Goal: Information Seeking & Learning: Learn about a topic

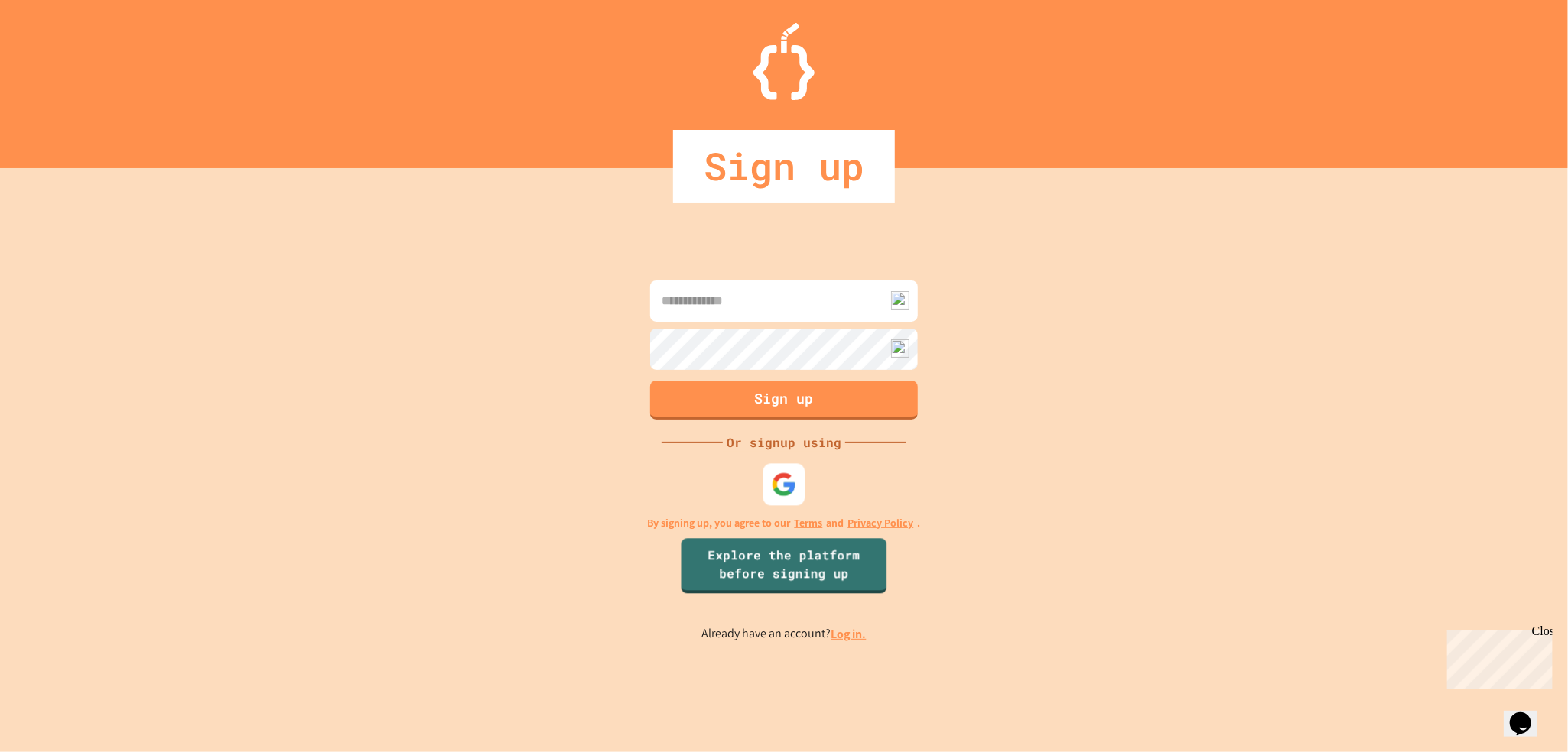
click at [783, 486] on img at bounding box center [784, 485] width 25 height 25
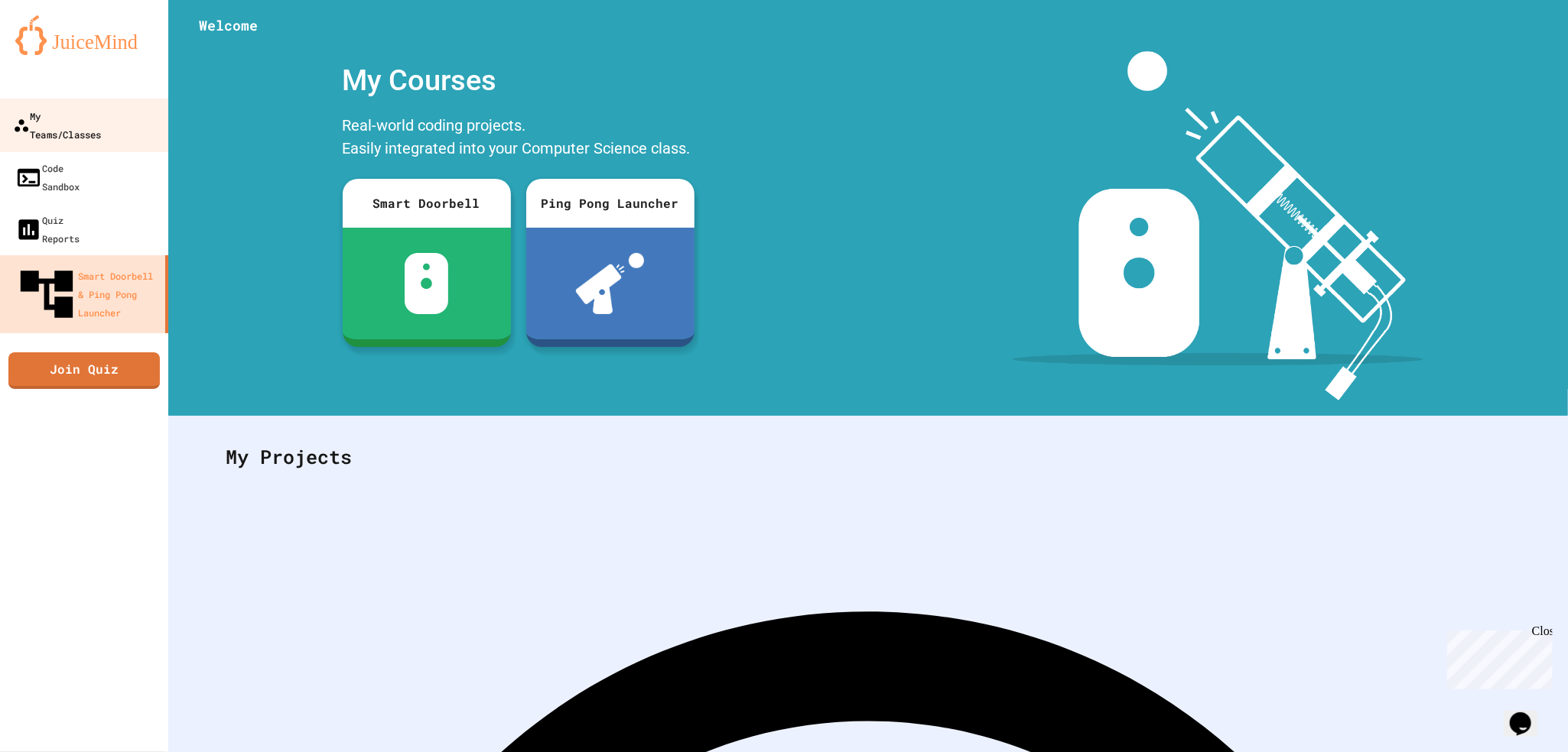
click at [112, 122] on link "My Teams/Classes" at bounding box center [84, 125] width 173 height 53
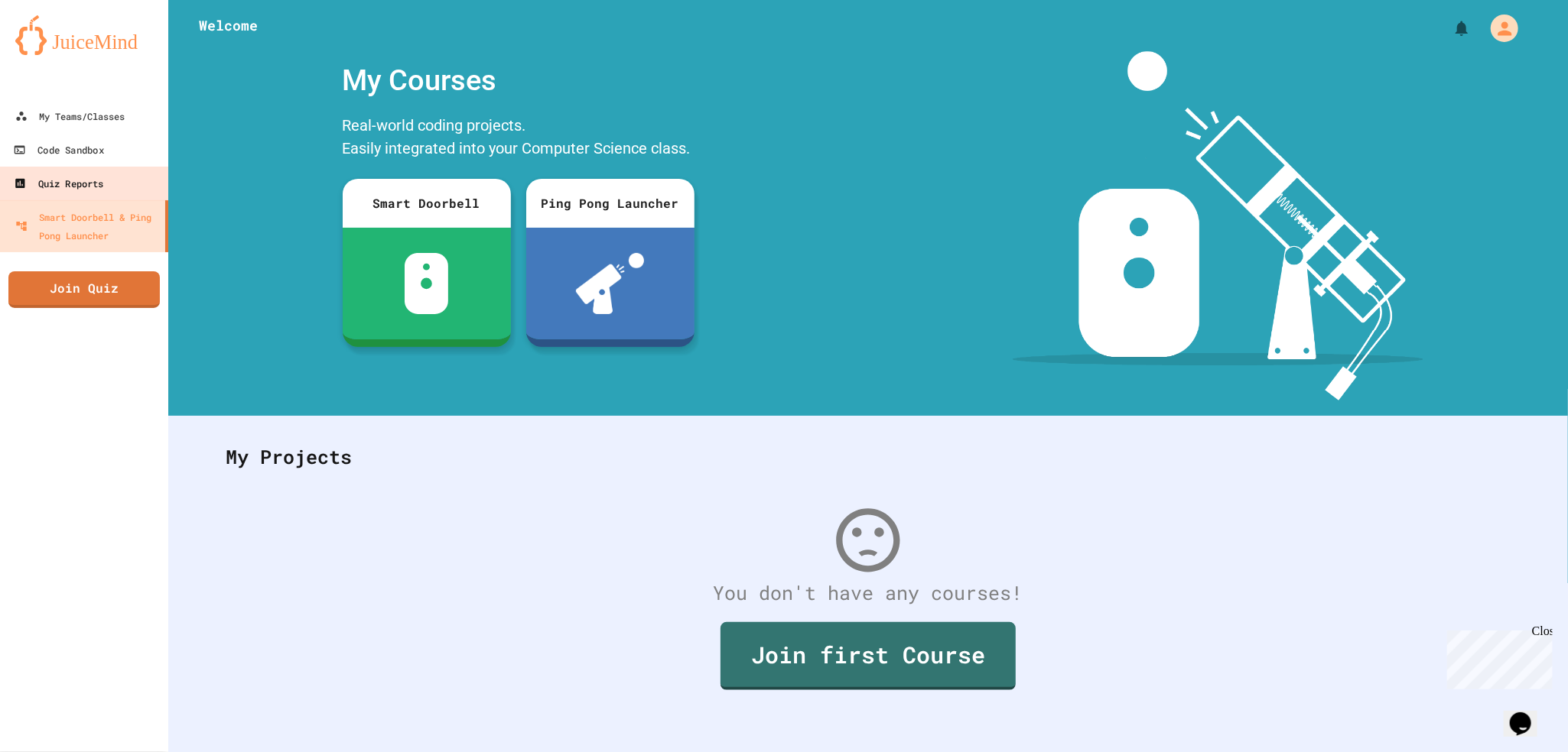
click at [97, 183] on div "Quiz Reports" at bounding box center [59, 183] width 90 height 18
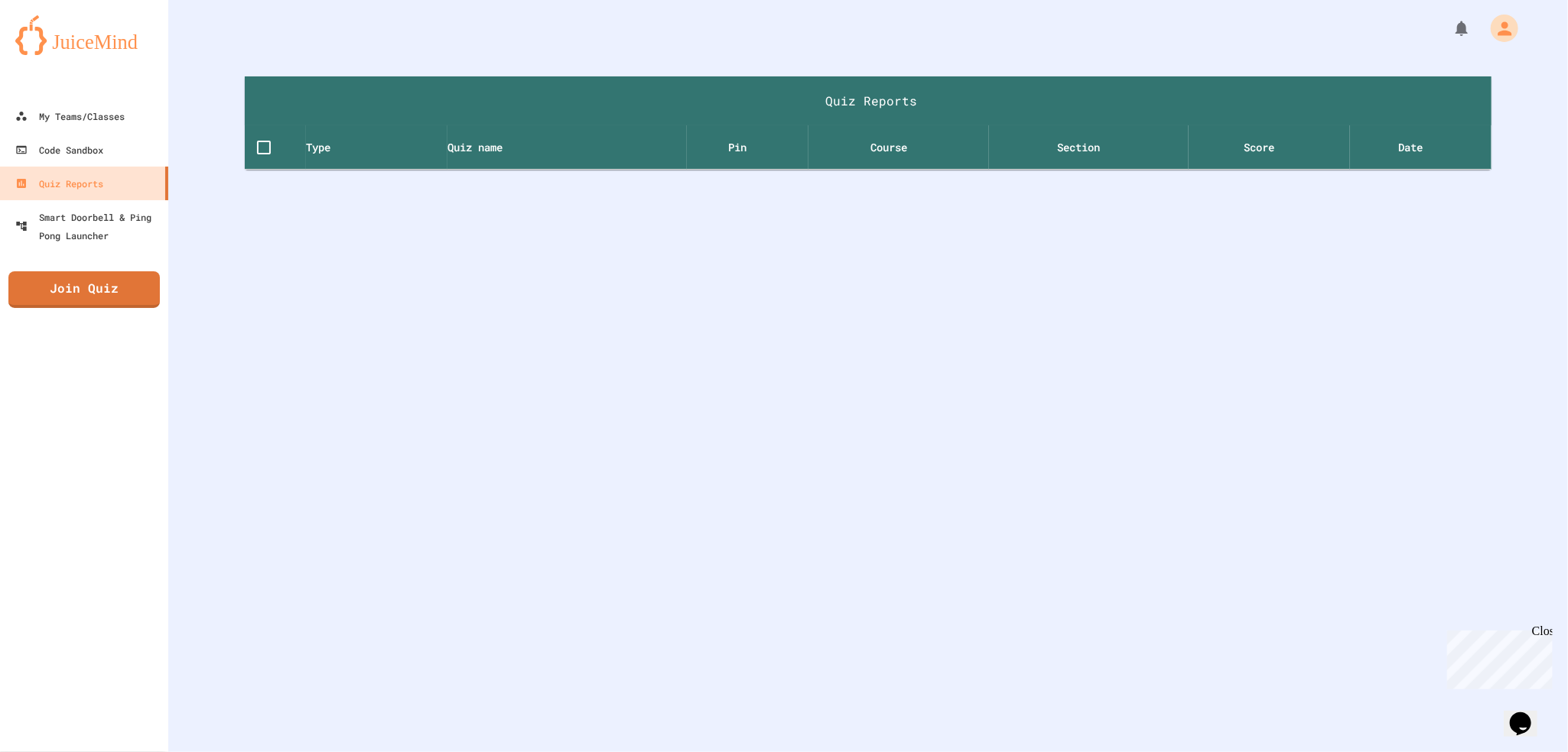
click at [1494, 28] on icon "My Account" at bounding box center [1504, 28] width 21 height 21
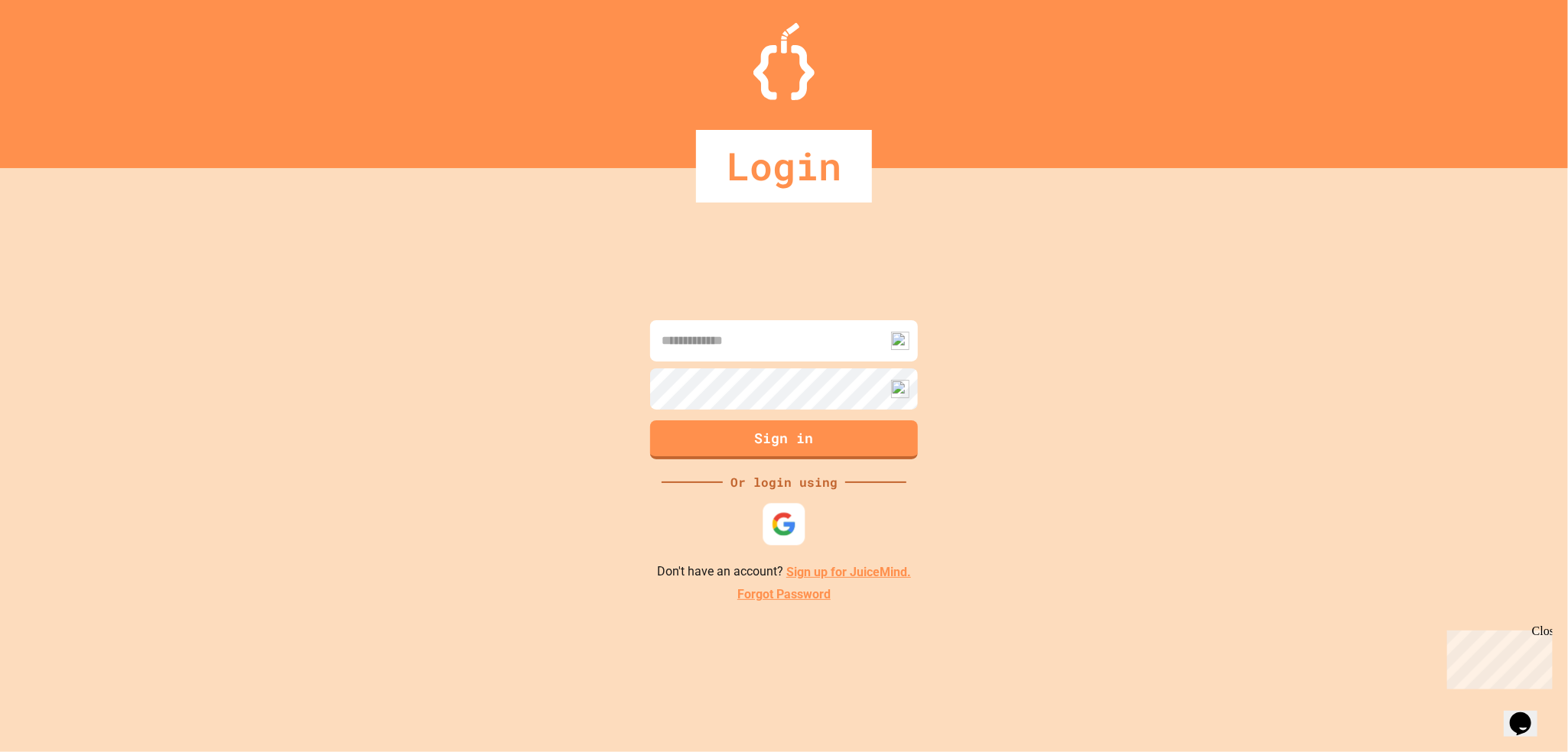
click at [781, 539] on div at bounding box center [784, 524] width 42 height 42
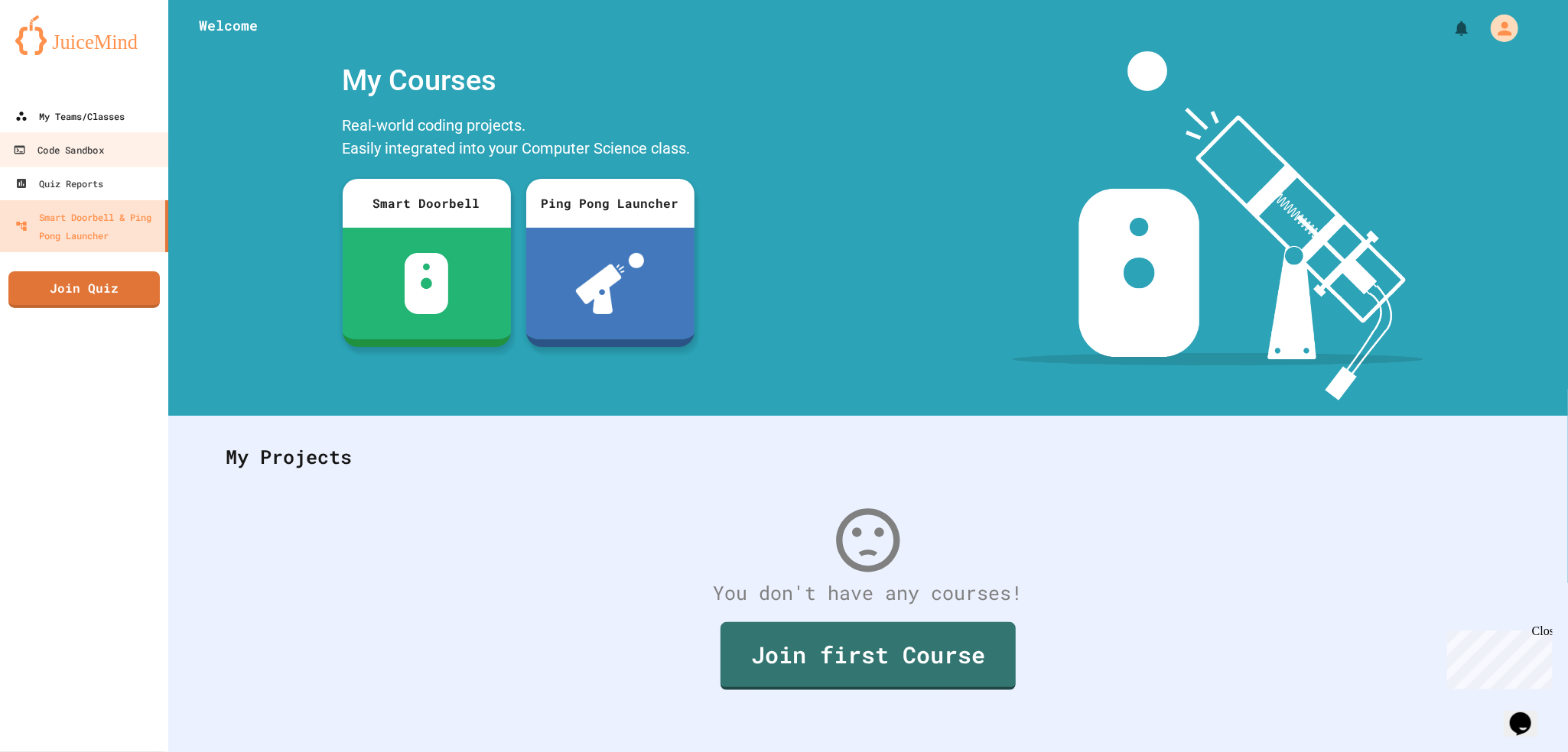
click at [72, 121] on div "My Teams/Classes" at bounding box center [70, 116] width 110 height 18
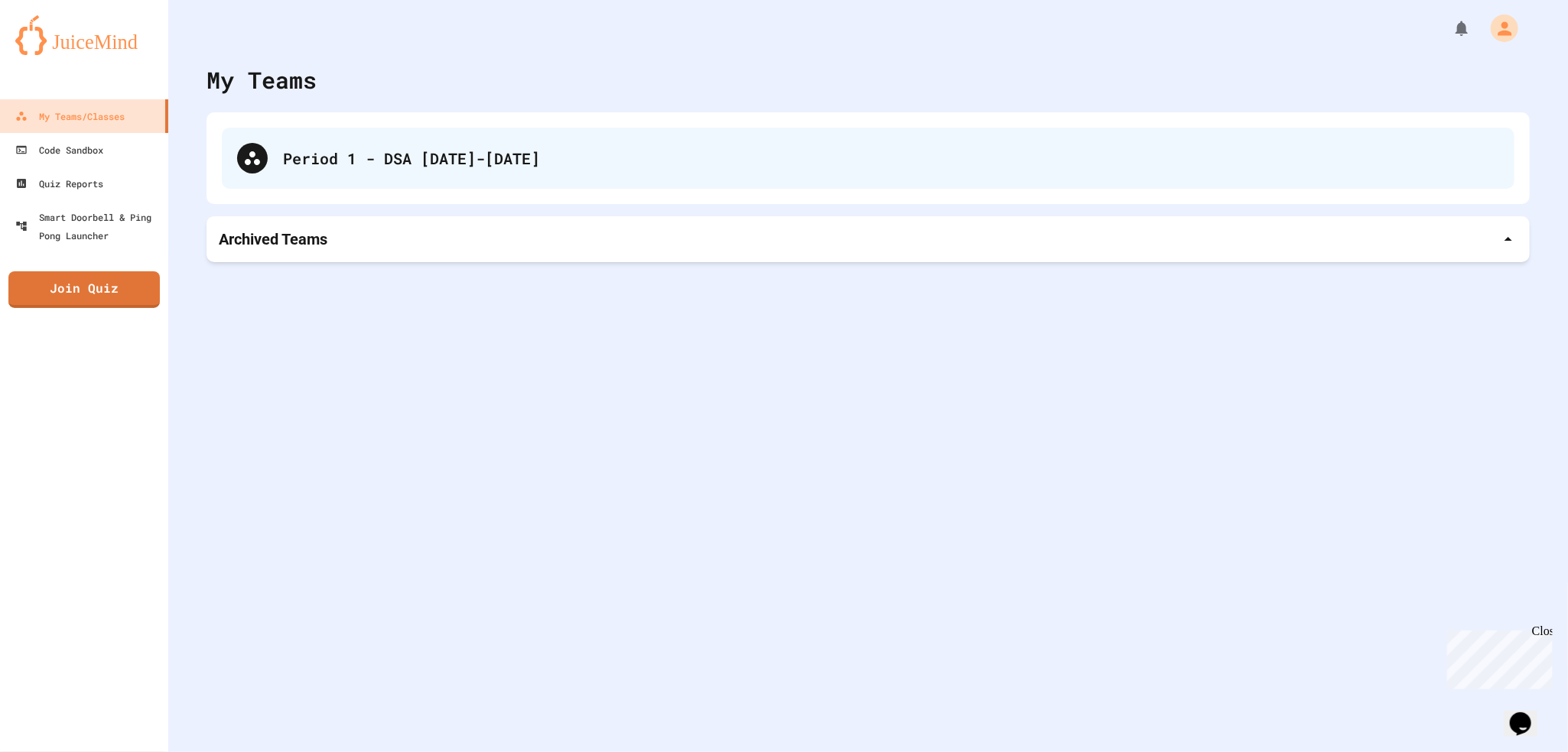
click at [320, 147] on div "Period 1 - DSA [DATE]-[DATE]" at bounding box center [891, 158] width 1216 height 23
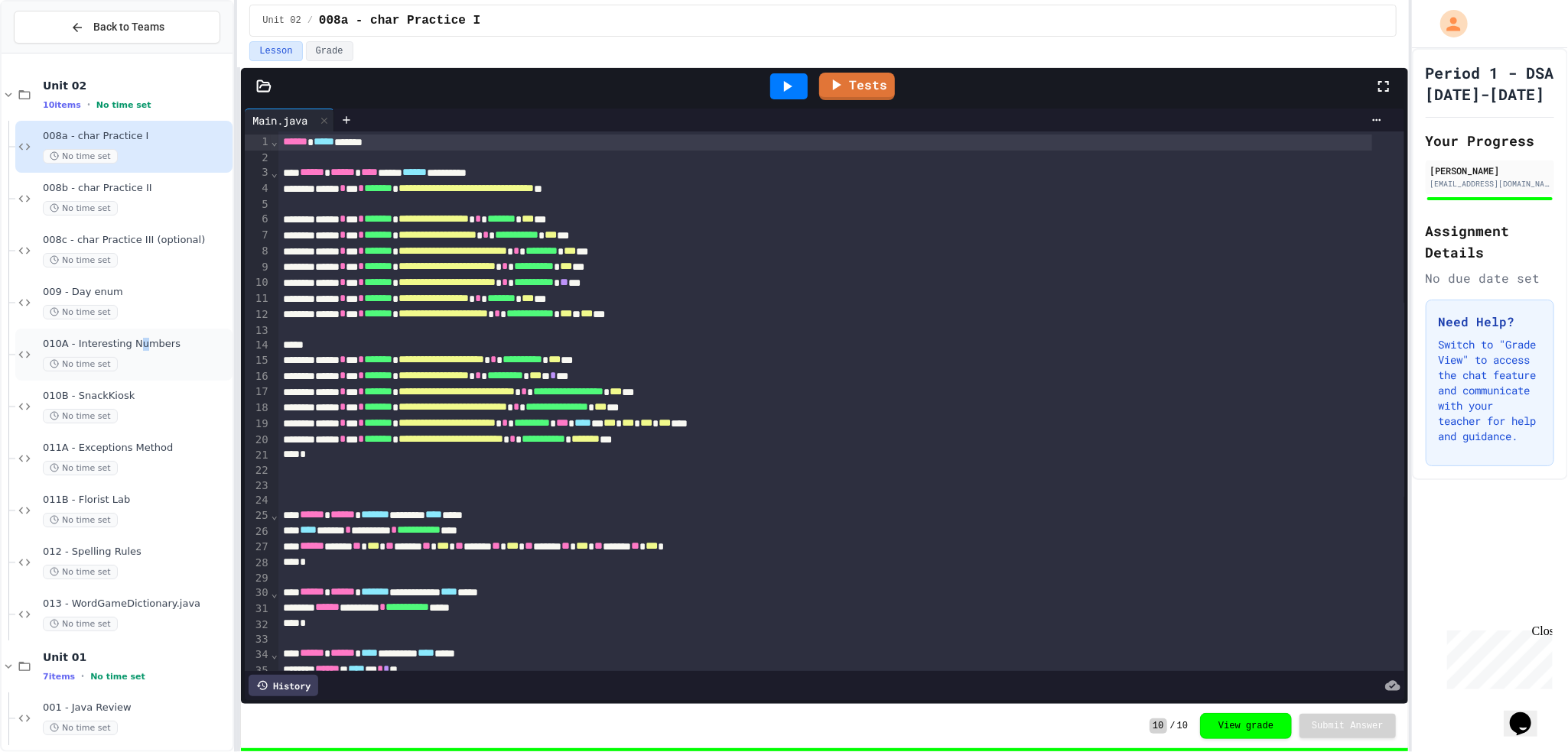
click at [141, 347] on span "010A - Interesting Numbers" at bounding box center [136, 344] width 186 height 13
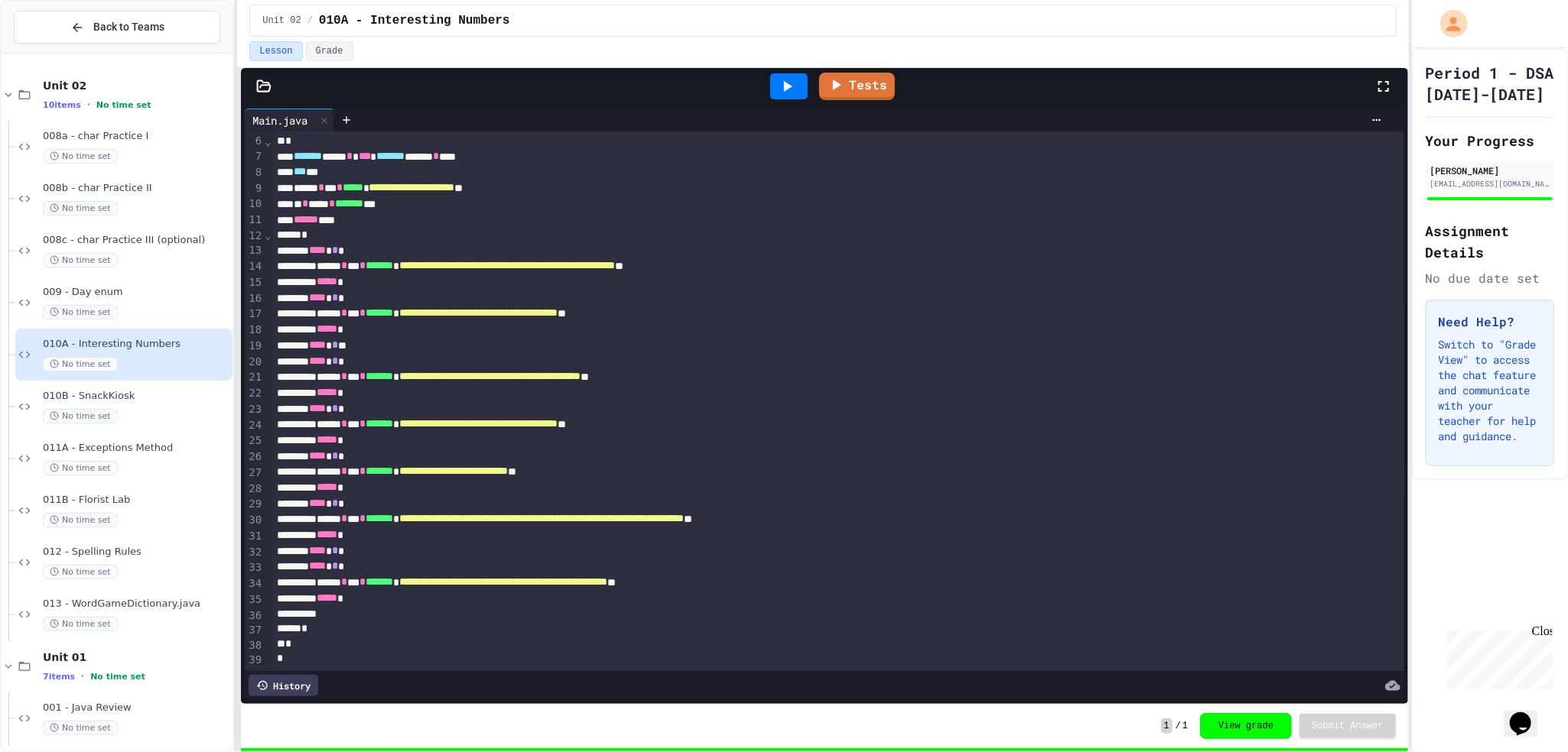
scroll to position [100, 0]
click at [178, 448] on span "011A - Exceptions Method" at bounding box center [136, 448] width 186 height 13
